Goal: Task Accomplishment & Management: Use online tool/utility

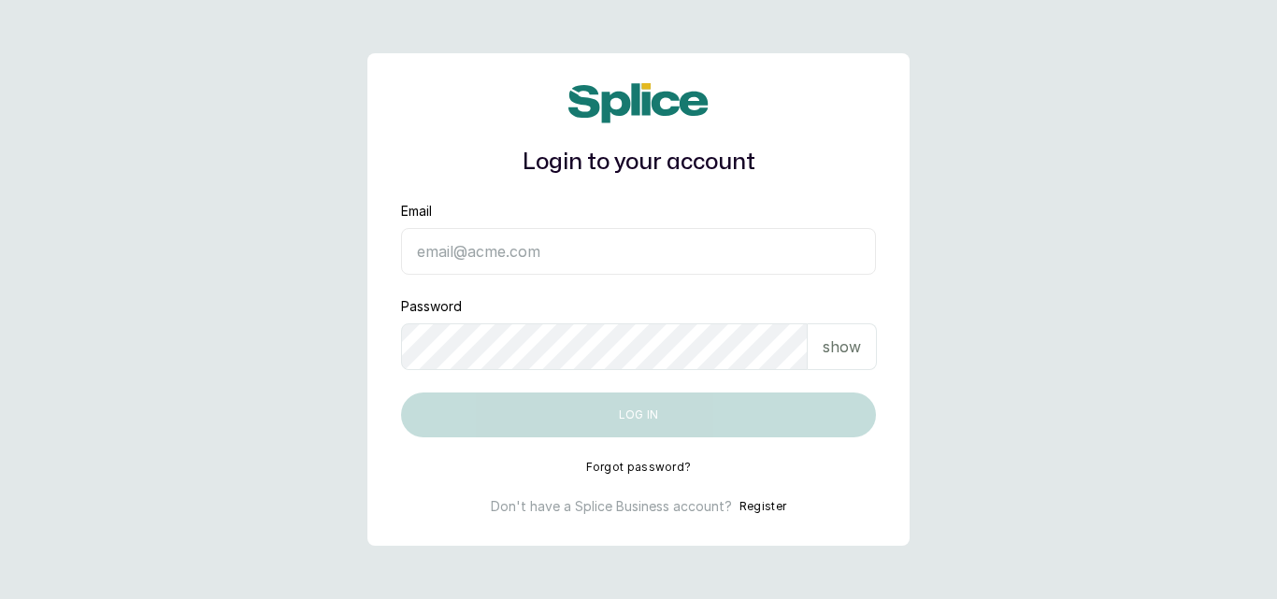
type input "[EMAIL_ADDRESS][DOMAIN_NAME]"
click at [836, 347] on p "show" at bounding box center [841, 347] width 38 height 22
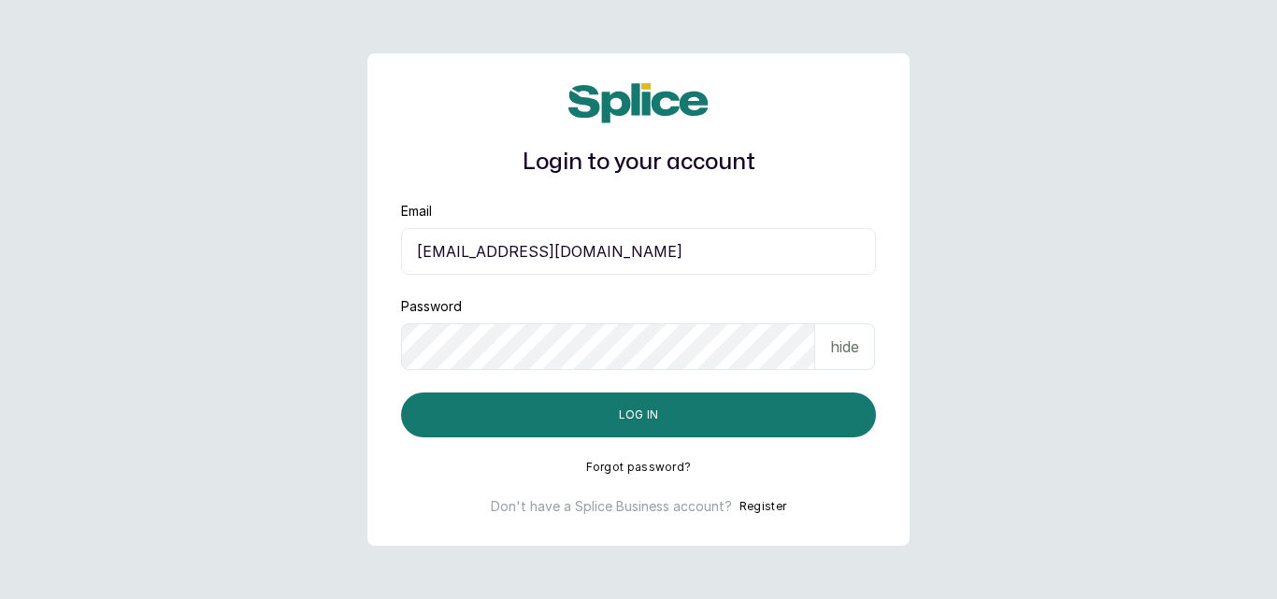
click at [836, 347] on p "hide" at bounding box center [844, 347] width 29 height 22
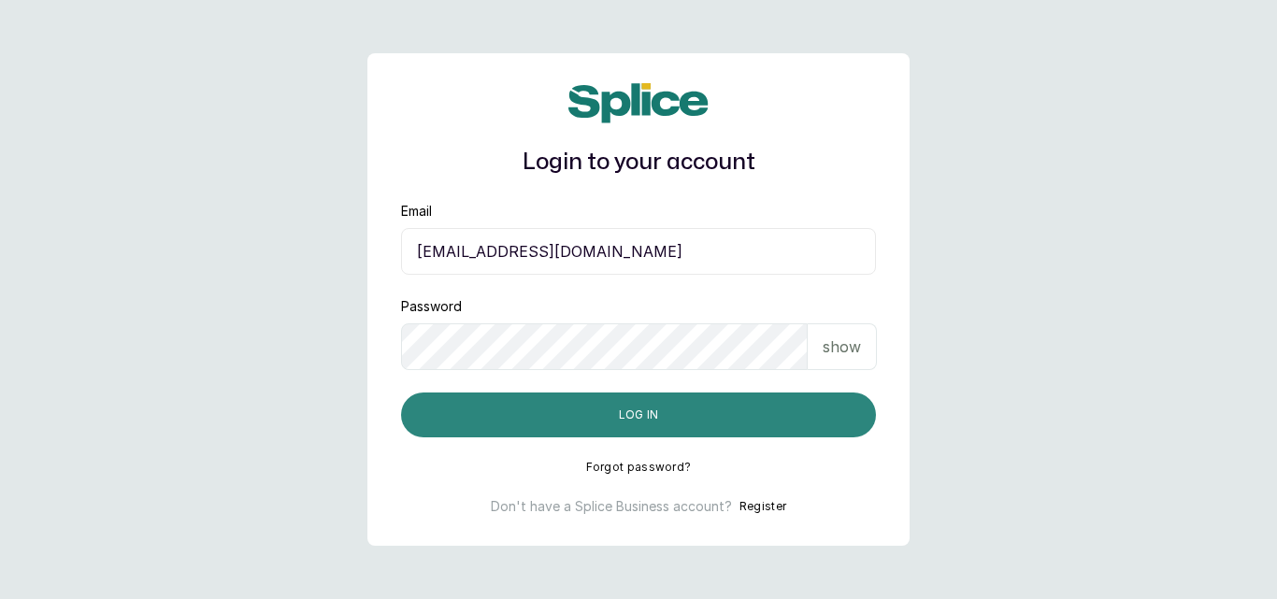
click at [639, 419] on button "Log in" at bounding box center [638, 415] width 475 height 45
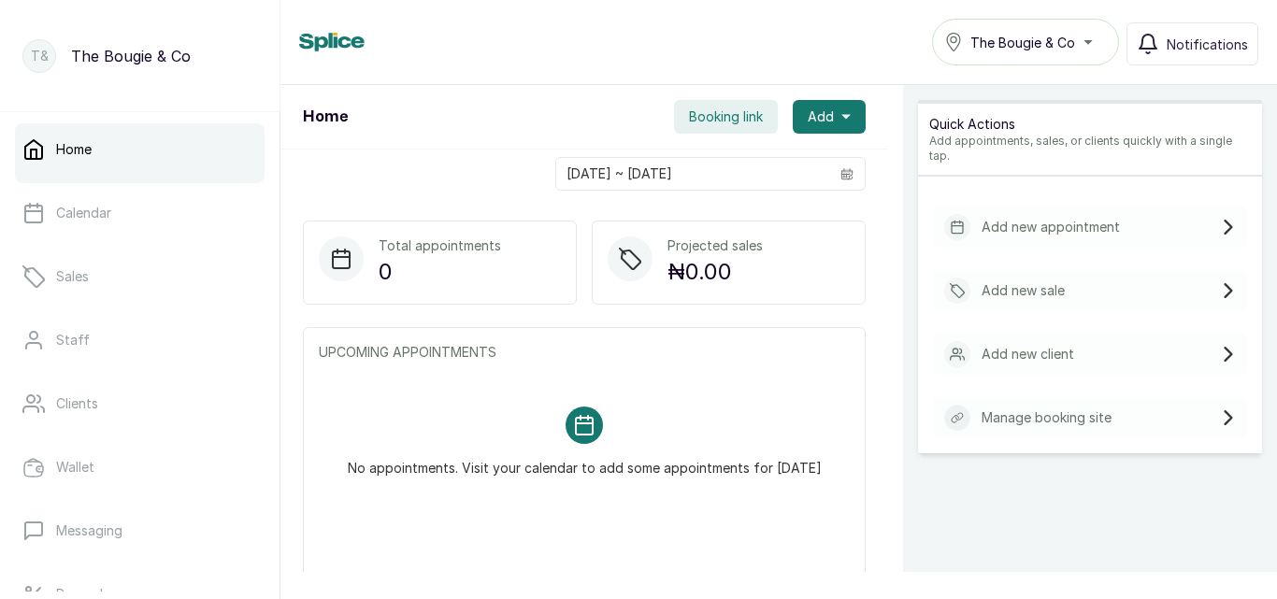
click at [707, 117] on span "Booking link" at bounding box center [726, 116] width 74 height 19
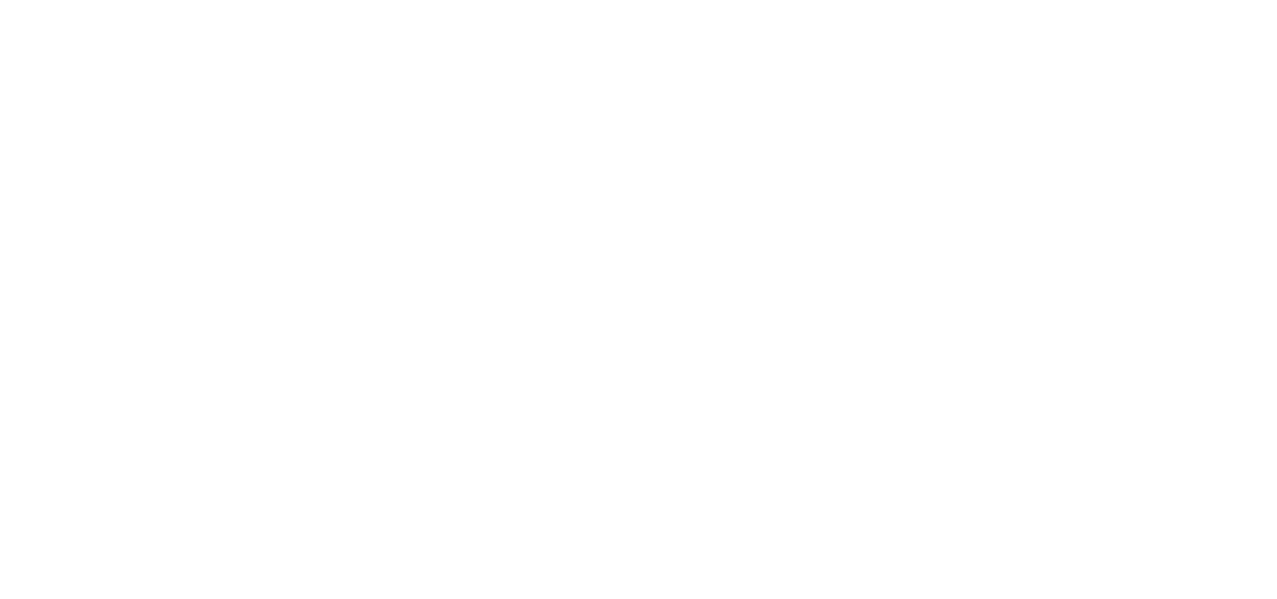
click at [707, 0] on html at bounding box center [638, 0] width 1277 height 0
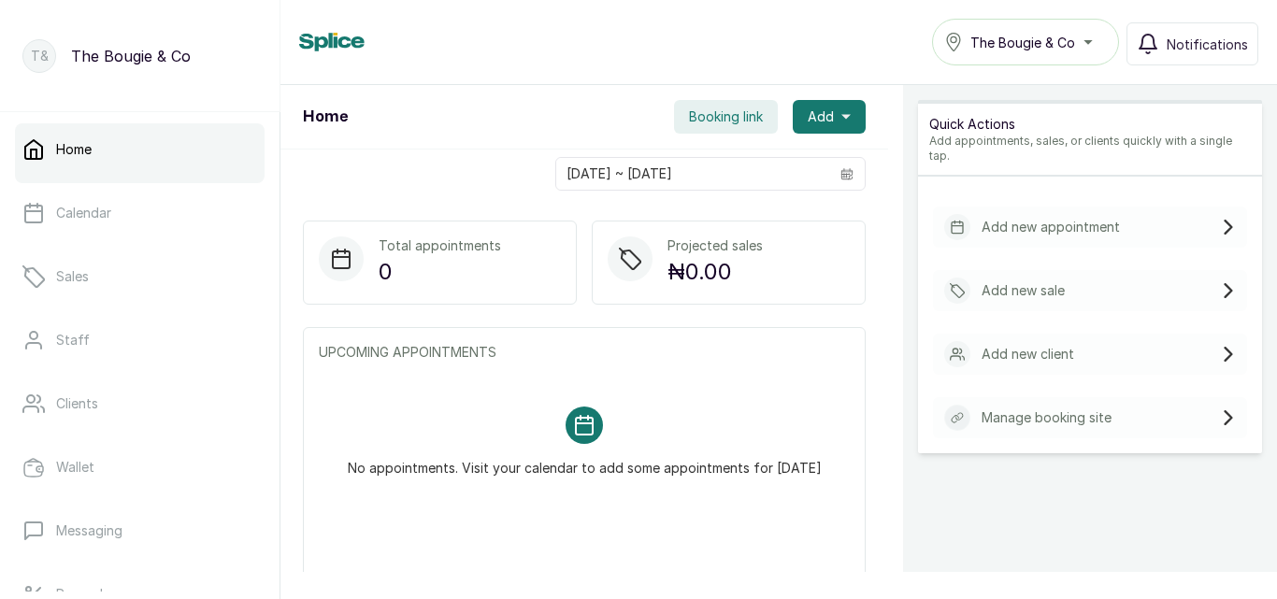
click at [712, 121] on span "Booking link" at bounding box center [726, 116] width 74 height 19
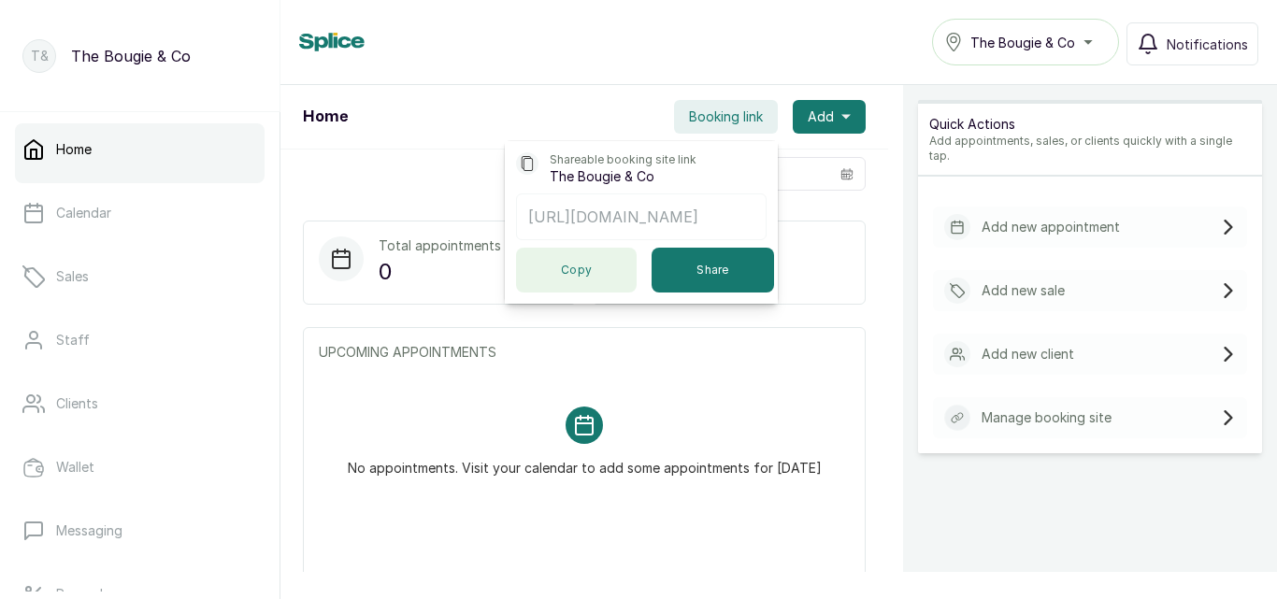
click at [527, 293] on button "Copy" at bounding box center [576, 270] width 121 height 45
click at [563, 277] on button "Copy" at bounding box center [576, 270] width 121 height 45
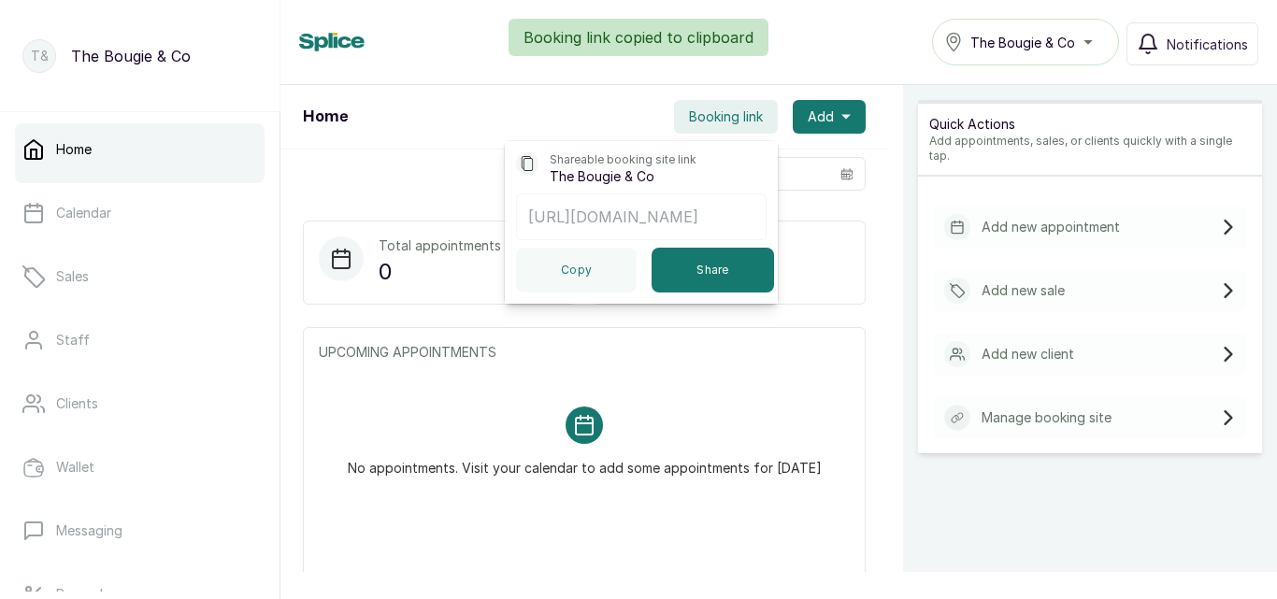
click at [827, 384] on div "No appointments. Visit your calendar to add some appointments for [DATE]" at bounding box center [584, 442] width 531 height 116
